Goal: Register for event/course

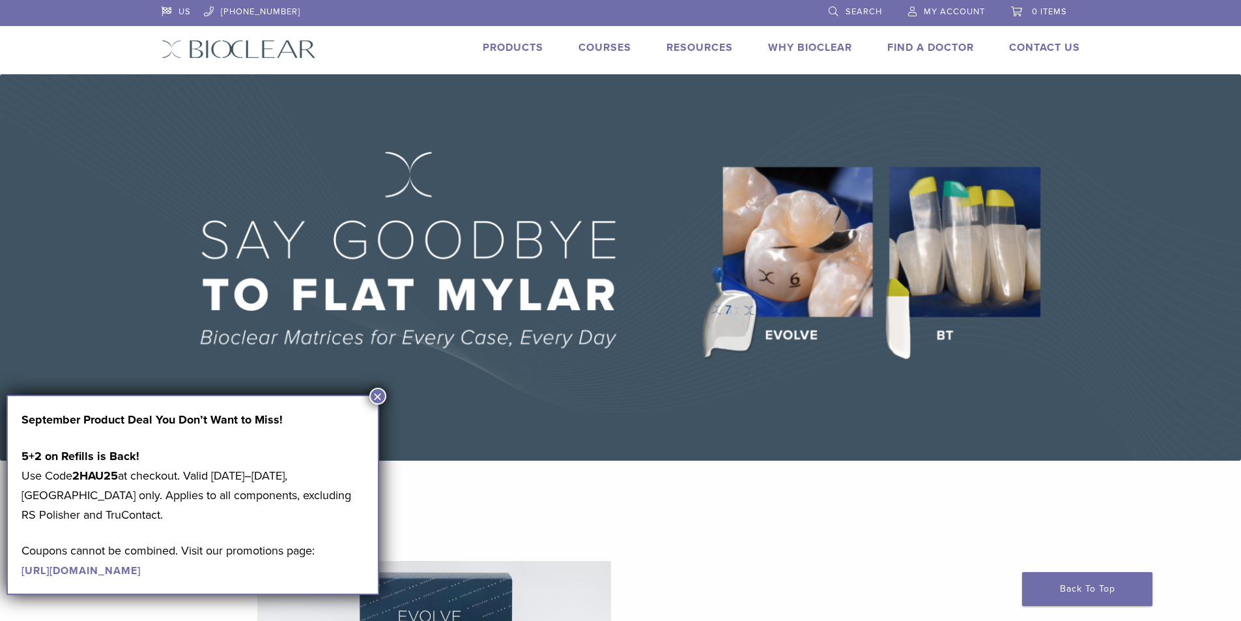
click at [609, 46] on link "Courses" at bounding box center [605, 47] width 53 height 13
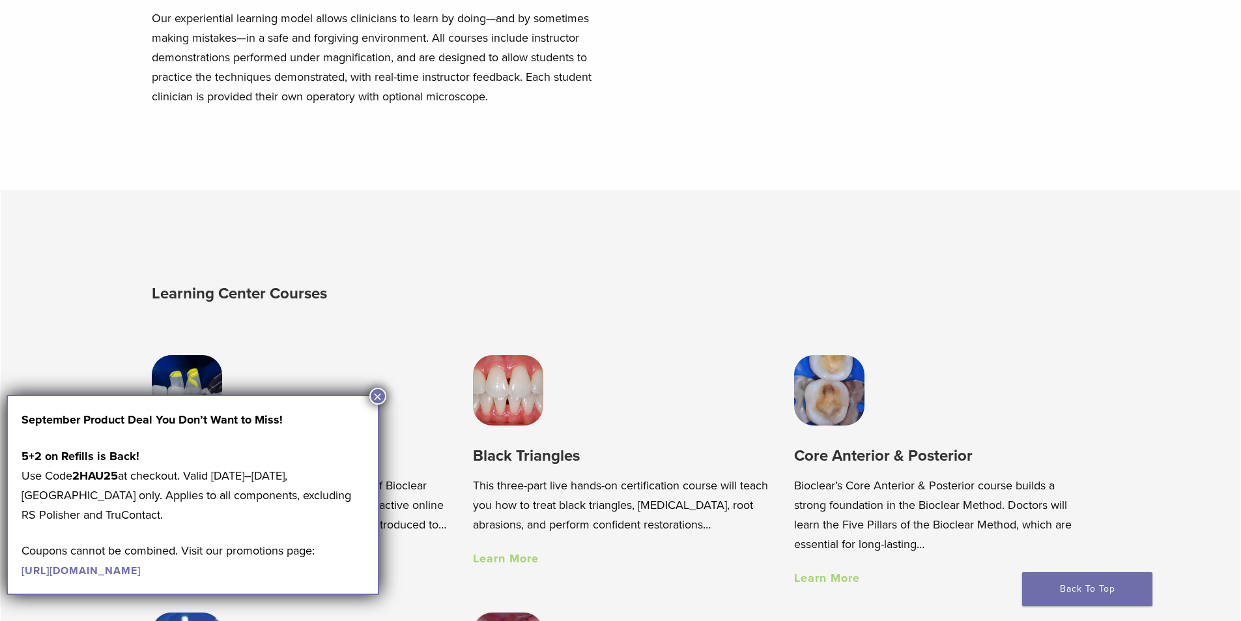
scroll to position [912, 0]
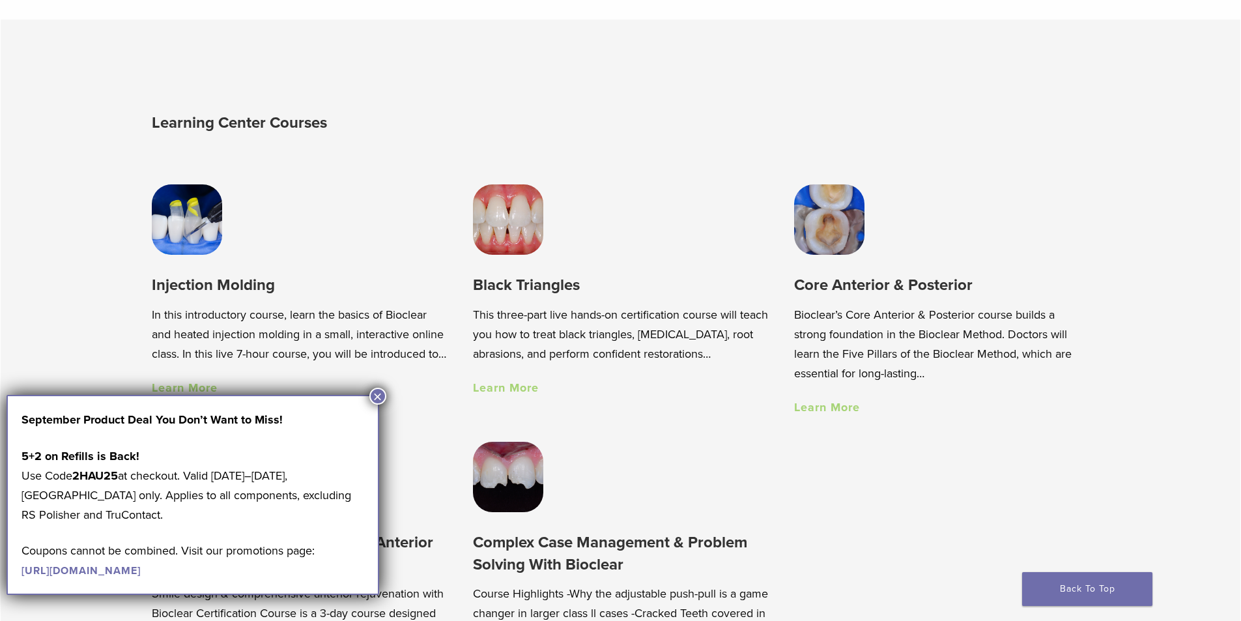
click at [377, 394] on button "×" at bounding box center [377, 396] width 17 height 17
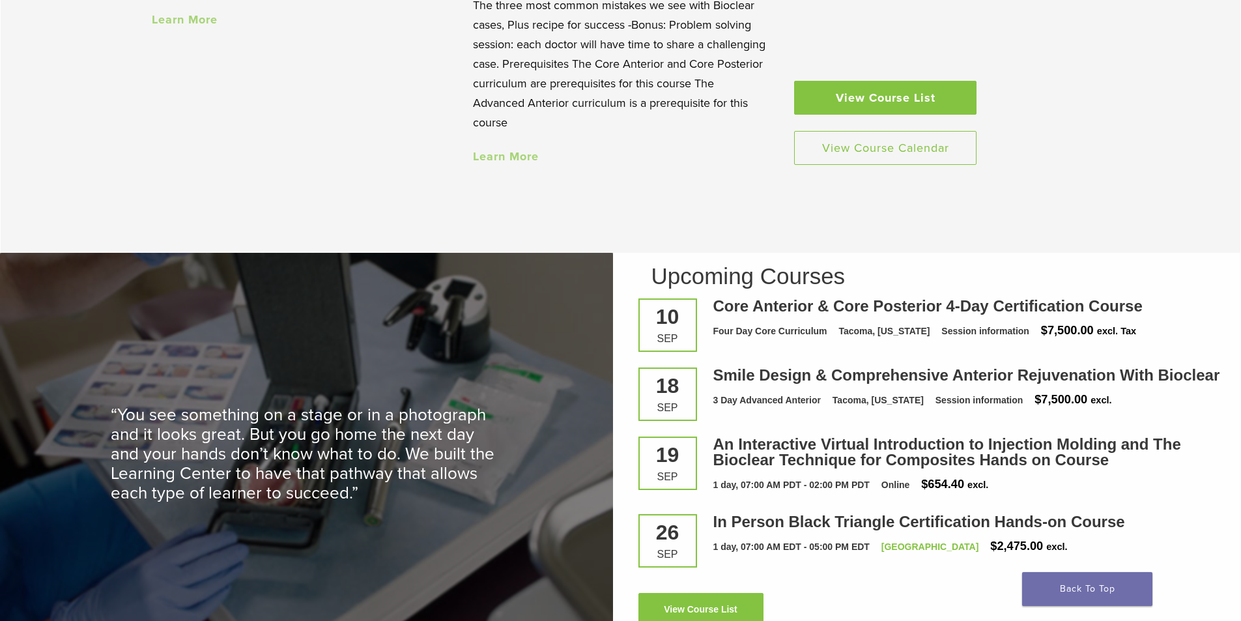
scroll to position [1629, 0]
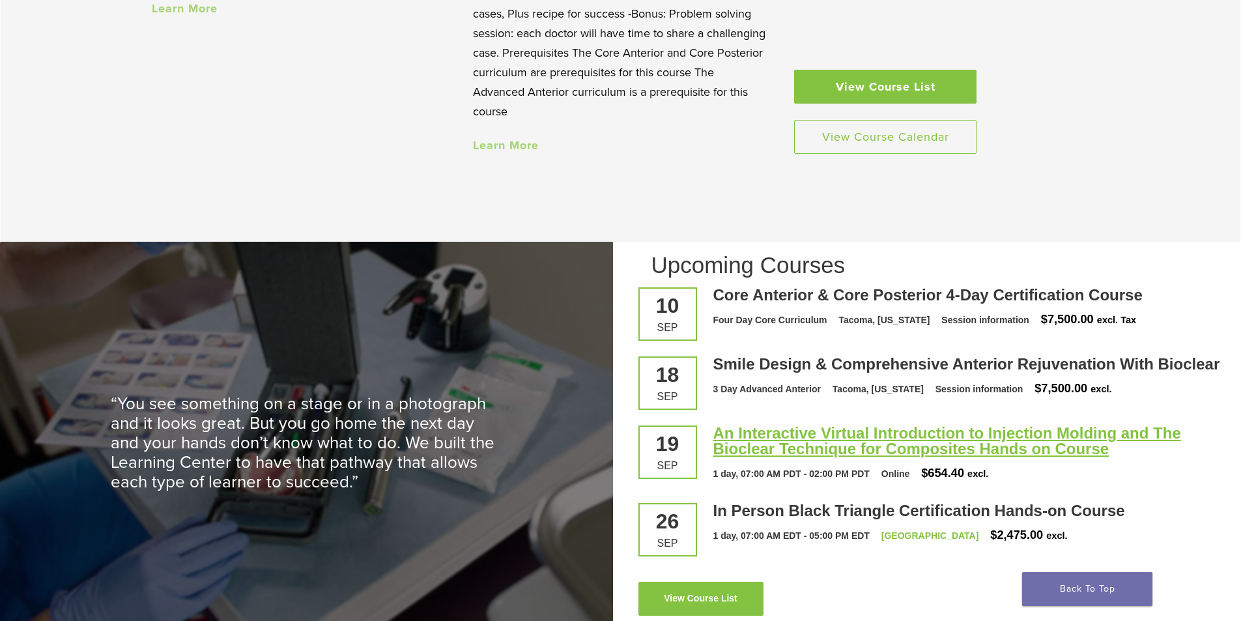
click at [964, 452] on link "An Interactive Virtual Introduction to Injection Molding and The Bioclear Techn…" at bounding box center [947, 440] width 468 height 33
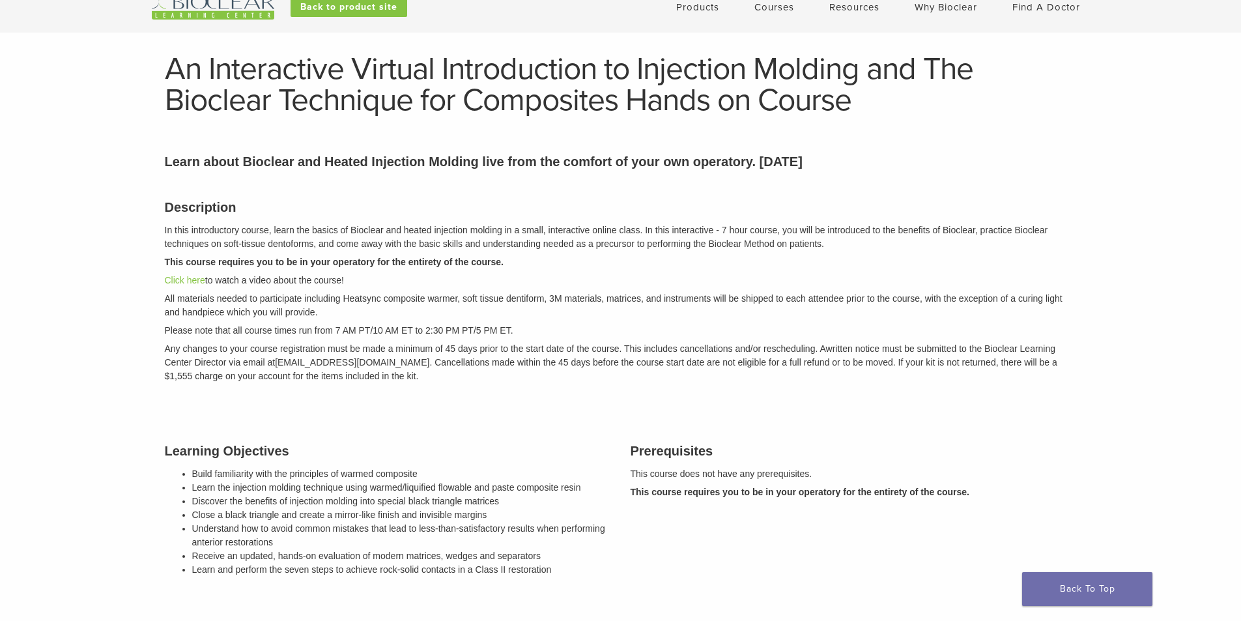
scroll to position [65, 0]
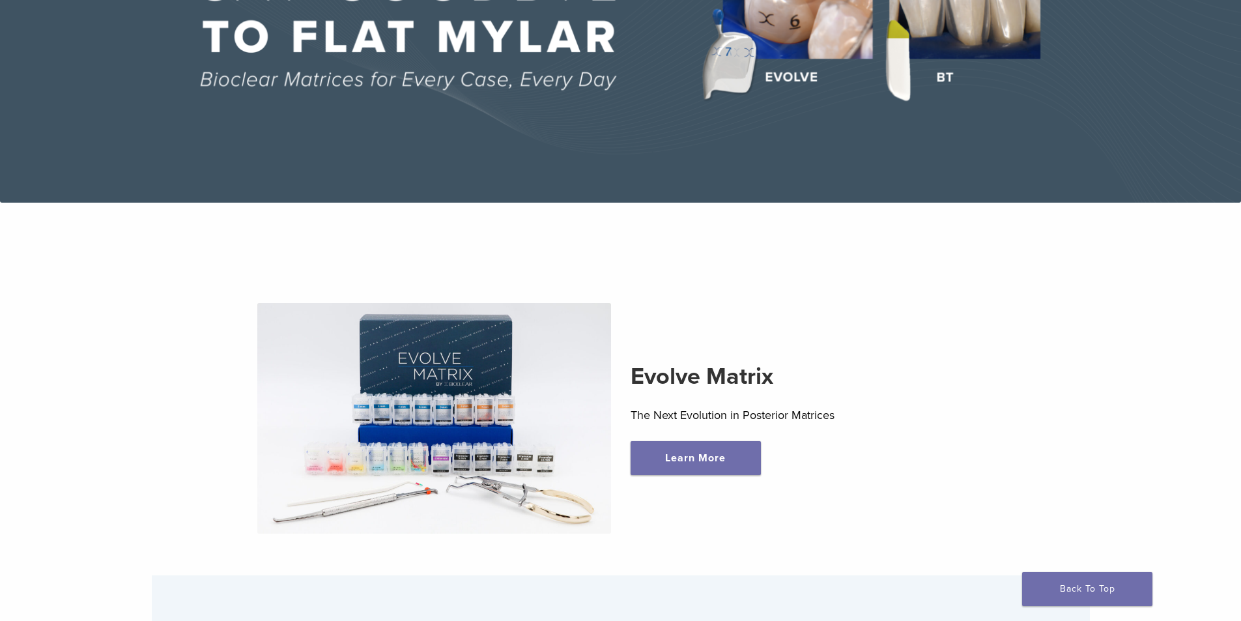
scroll to position [261, 0]
